Goal: Task Accomplishment & Management: Manage account settings

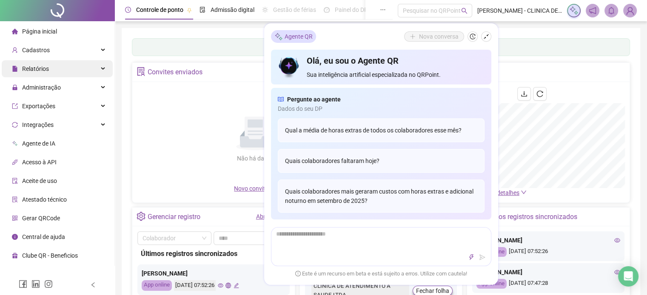
click at [109, 69] on div "Relatórios" at bounding box center [57, 68] width 111 height 17
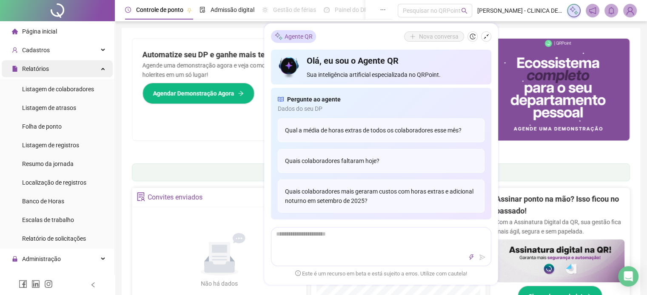
click at [102, 68] on icon at bounding box center [104, 68] width 4 height 0
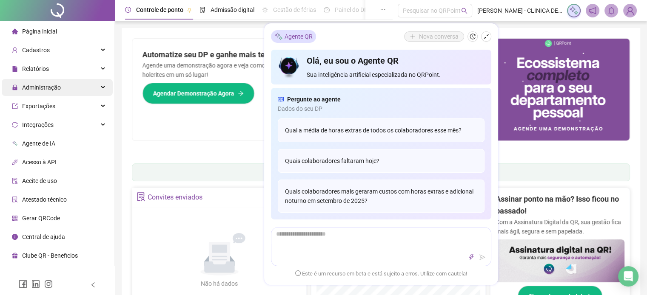
click at [74, 91] on div "Administração" at bounding box center [57, 87] width 111 height 17
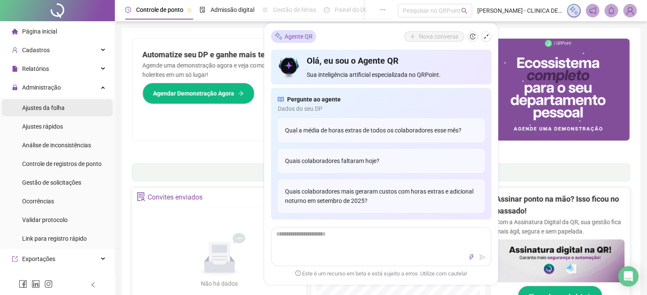
click at [64, 108] on li "Ajustes da folha" at bounding box center [57, 107] width 111 height 17
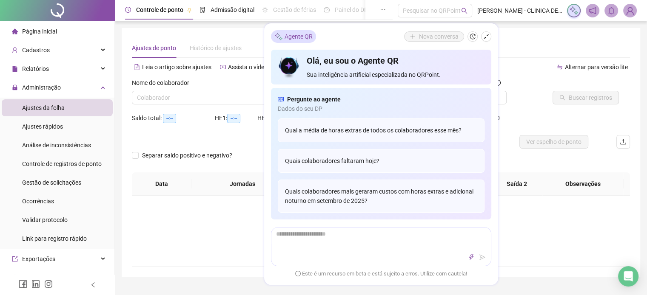
type input "**********"
click at [485, 37] on icon "shrink" at bounding box center [486, 37] width 6 height 6
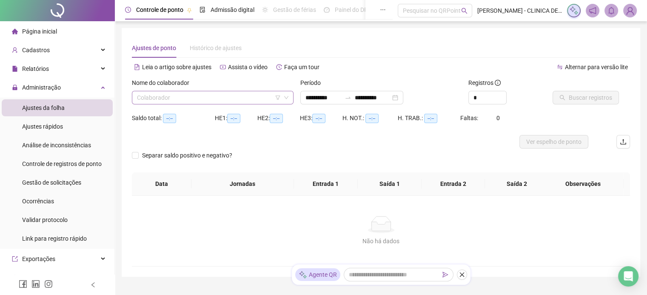
click at [286, 96] on icon "down" at bounding box center [286, 97] width 5 height 5
click at [286, 98] on icon "down" at bounding box center [286, 97] width 5 height 5
click at [279, 98] on icon "filter" at bounding box center [277, 97] width 5 height 5
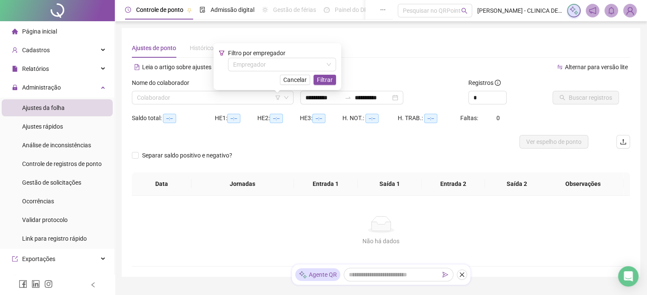
click at [277, 52] on span "Filtro por empregador" at bounding box center [256, 53] width 57 height 7
click at [275, 62] on input "search" at bounding box center [278, 64] width 90 height 13
click at [295, 81] on div "CLINICA DE ATENDIMENTO A SAUDE LTDA" at bounding box center [282, 81] width 95 height 9
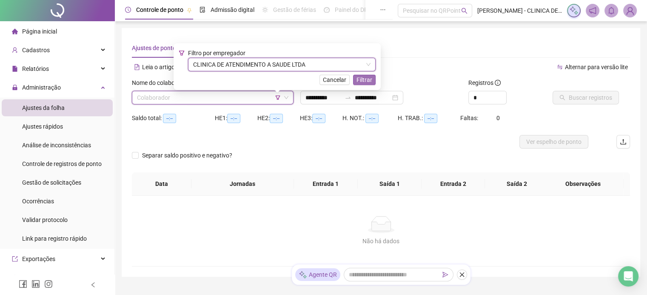
click at [371, 79] on span "Filtrar" at bounding box center [364, 79] width 16 height 9
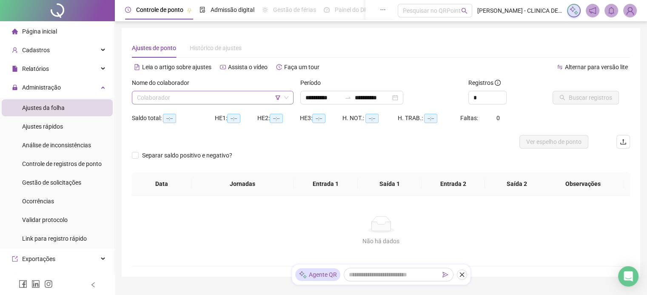
click at [281, 97] on span at bounding box center [212, 97] width 151 height 13
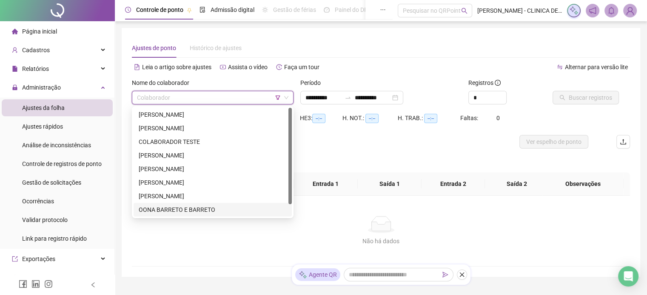
click at [170, 208] on div "OONA BARRETO E BARRETO" at bounding box center [213, 209] width 148 height 9
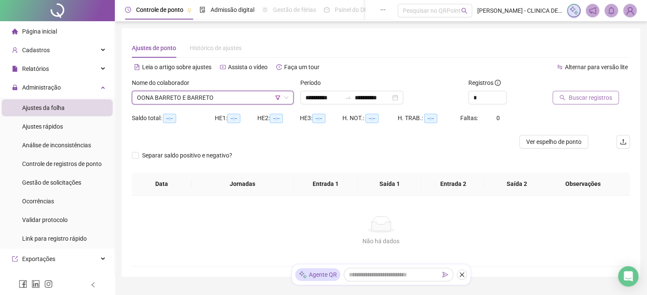
click at [595, 99] on span "Buscar registros" at bounding box center [589, 97] width 43 height 9
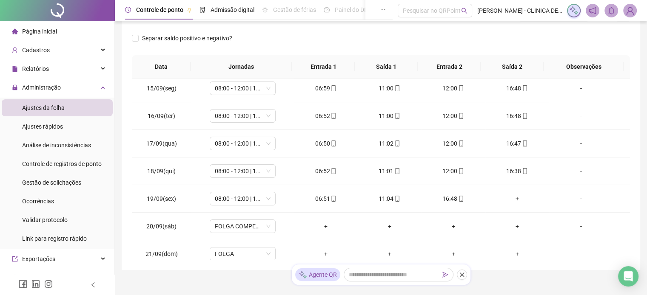
scroll to position [170, 0]
click at [512, 199] on div "+" at bounding box center [517, 198] width 50 height 9
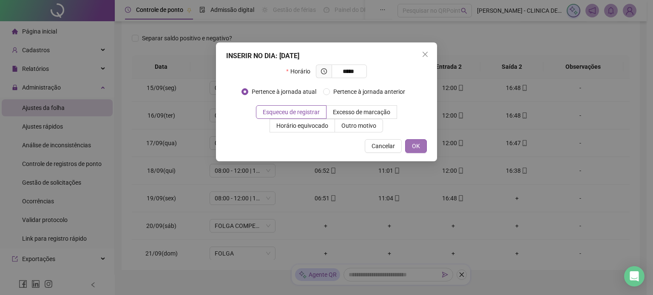
type input "*****"
click at [416, 148] on span "OK" at bounding box center [416, 146] width 8 height 9
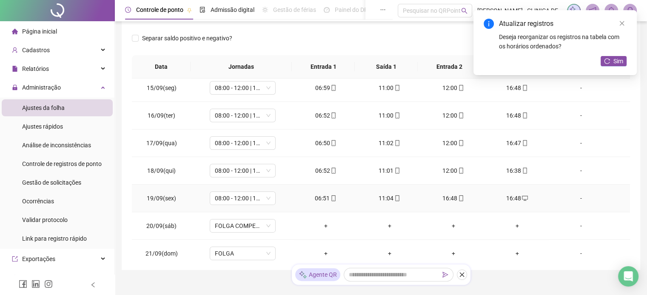
click at [458, 197] on icon "mobile" at bounding box center [461, 199] width 6 height 6
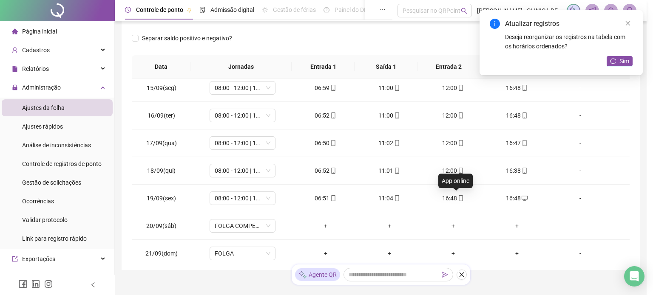
type input "**********"
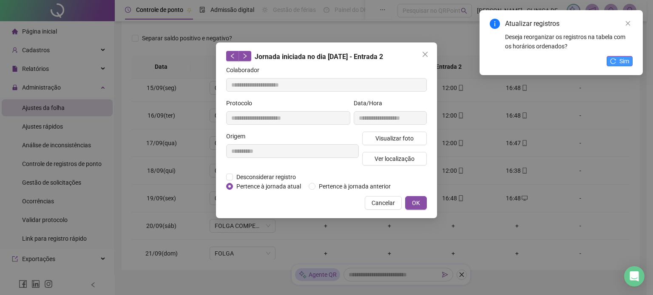
click at [615, 57] on button "Sim" at bounding box center [620, 61] width 26 height 10
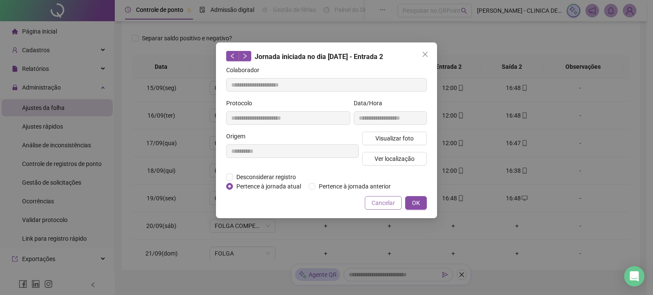
click at [393, 201] on span "Cancelar" at bounding box center [383, 203] width 23 height 9
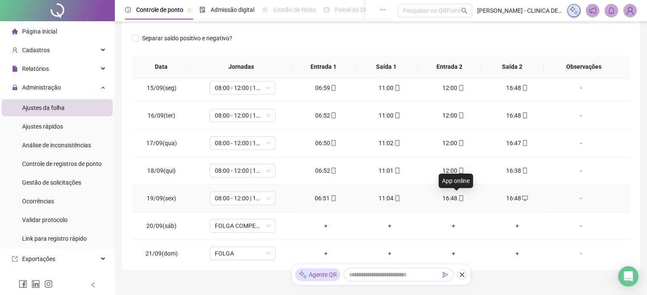
click at [459, 199] on icon "mobile" at bounding box center [461, 199] width 4 height 6
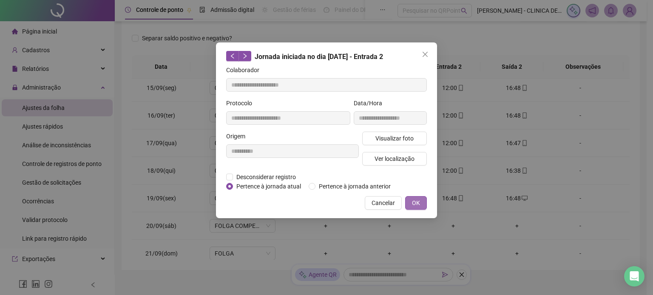
click at [415, 200] on span "OK" at bounding box center [416, 203] width 8 height 9
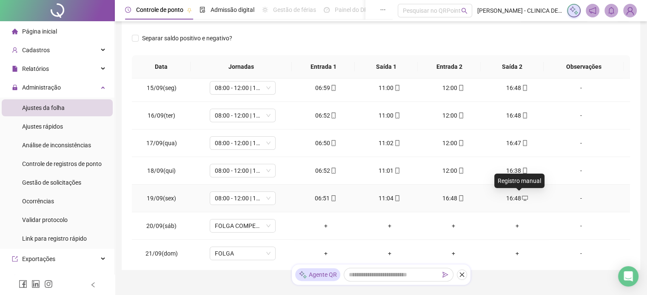
click at [522, 196] on icon "desktop" at bounding box center [525, 199] width 6 height 6
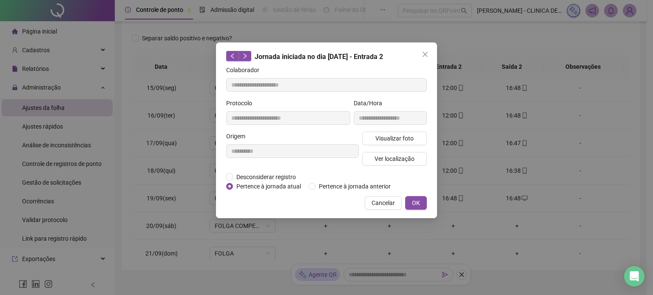
type input "**********"
click at [378, 204] on span "Cancelar" at bounding box center [383, 203] width 23 height 9
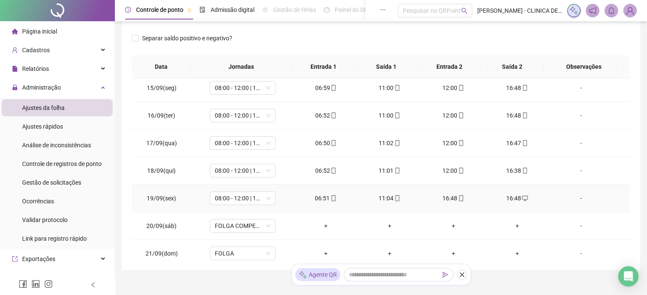
click at [523, 199] on div "16:48" at bounding box center [517, 198] width 50 height 9
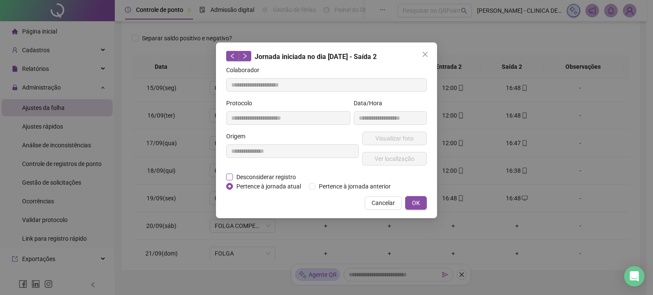
click at [236, 174] on span "Desconsiderar registro" at bounding box center [266, 177] width 66 height 9
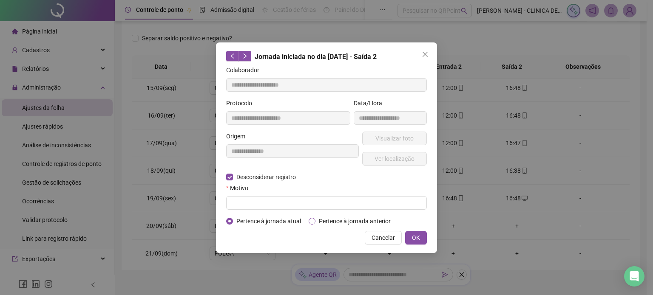
click at [316, 219] on span "Pertence à jornada anterior" at bounding box center [354, 221] width 79 height 9
click at [401, 236] on button "Cancelar" at bounding box center [383, 238] width 37 height 14
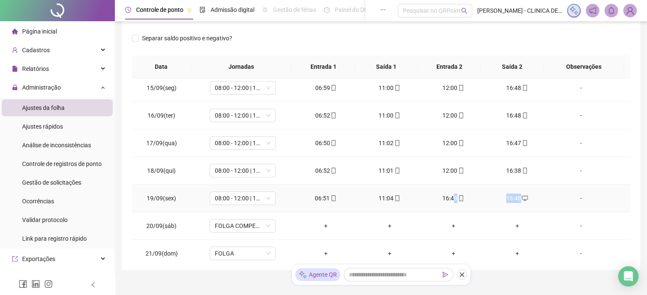
drag, startPoint x: 448, startPoint y: 197, endPoint x: 519, endPoint y: 196, distance: 71.0
click at [519, 196] on tr "19/09(sex) 08:00 - 12:00 | 13:00 - 18:00 06:51 11:04 16:48 16:48 -" at bounding box center [381, 199] width 498 height 28
click at [458, 197] on icon "mobile" at bounding box center [461, 199] width 6 height 6
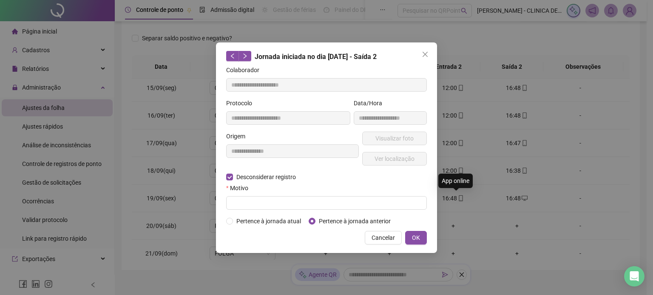
type input "**********"
click at [383, 238] on span "Cancelar" at bounding box center [383, 237] width 23 height 9
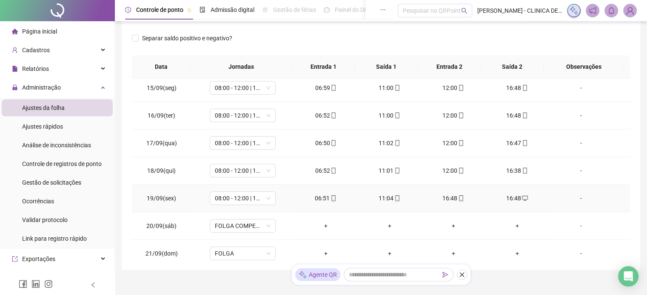
click at [522, 196] on icon "desktop" at bounding box center [525, 199] width 6 height 6
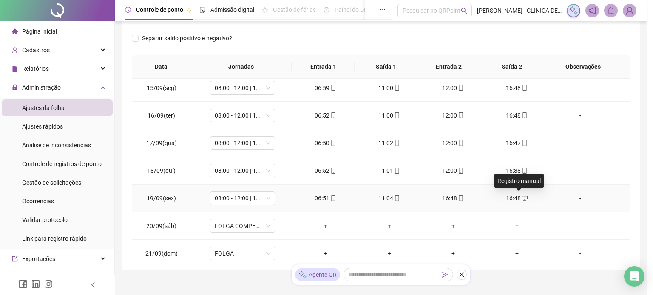
type input "**********"
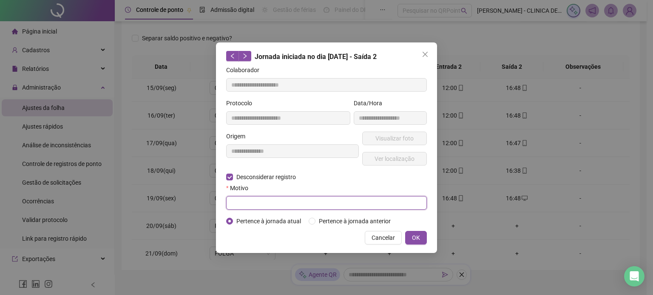
click at [346, 206] on input "text" at bounding box center [326, 203] width 201 height 14
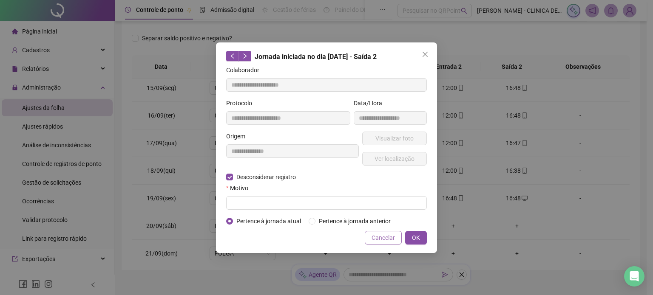
click at [398, 238] on button "Cancelar" at bounding box center [383, 238] width 37 height 14
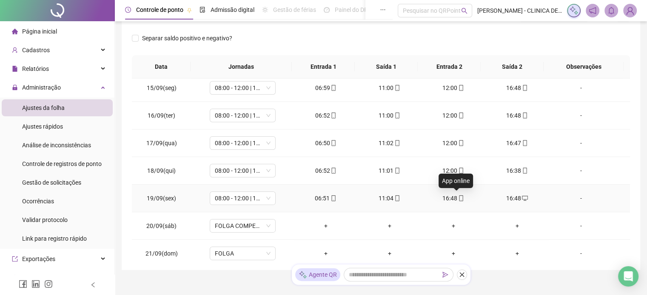
click at [459, 198] on icon "mobile" at bounding box center [461, 199] width 4 height 6
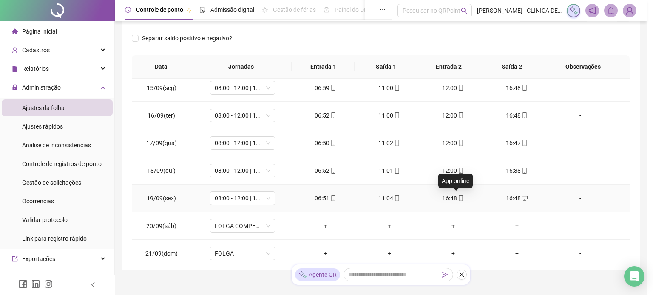
type input "**********"
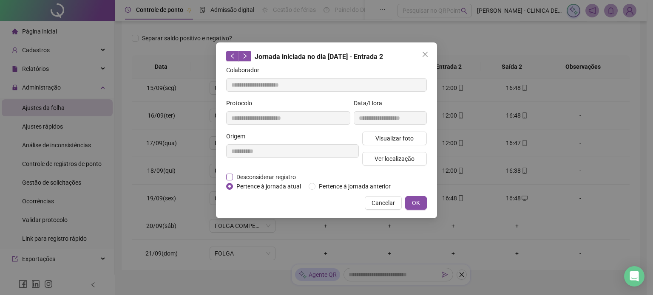
click at [250, 177] on span "Desconsiderar registro" at bounding box center [266, 177] width 66 height 9
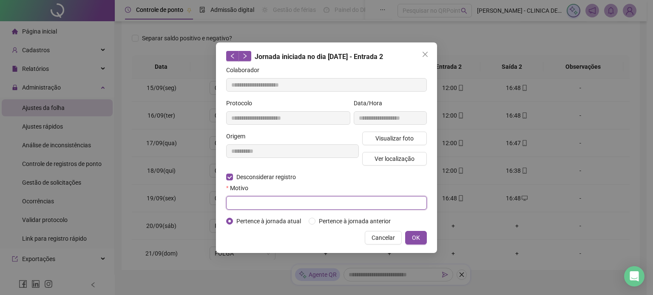
click at [267, 203] on input "text" at bounding box center [326, 203] width 201 height 14
type input "**********"
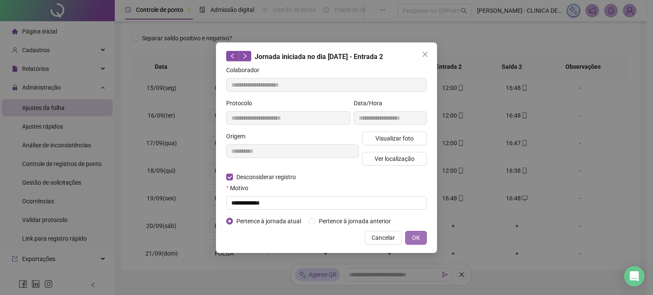
click at [412, 239] on button "OK" at bounding box center [416, 238] width 22 height 14
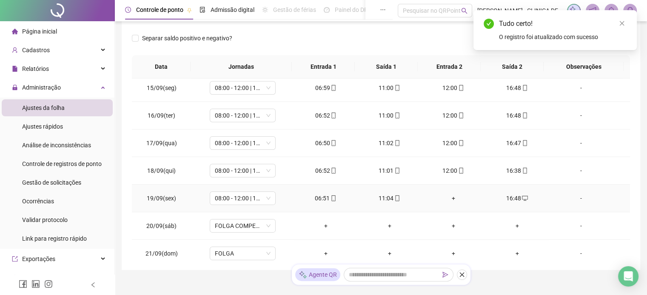
click at [449, 199] on div "+" at bounding box center [453, 198] width 50 height 9
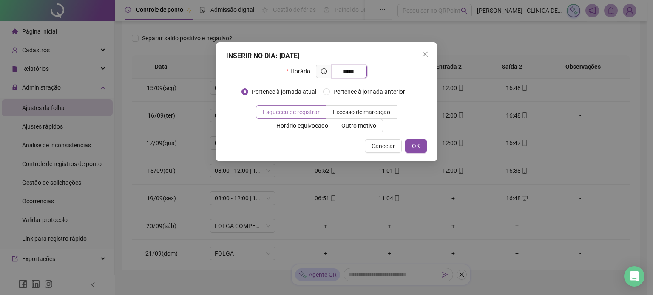
type input "*****"
click at [304, 112] on span "Esqueceu de registrar" at bounding box center [291, 112] width 57 height 7
click at [420, 145] on span "OK" at bounding box center [416, 146] width 8 height 9
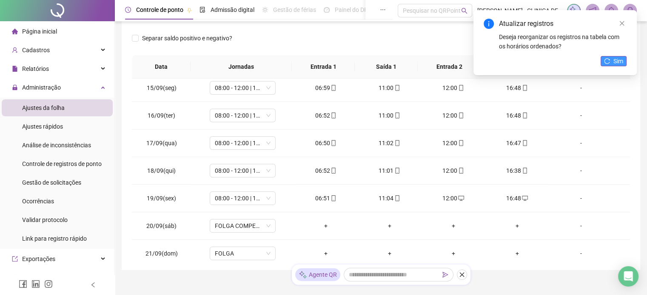
click at [612, 62] on button "Sim" at bounding box center [613, 61] width 26 height 10
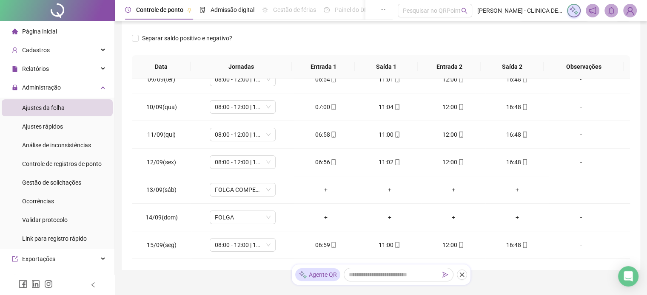
scroll to position [0, 0]
